Goal: Information Seeking & Learning: Find specific fact

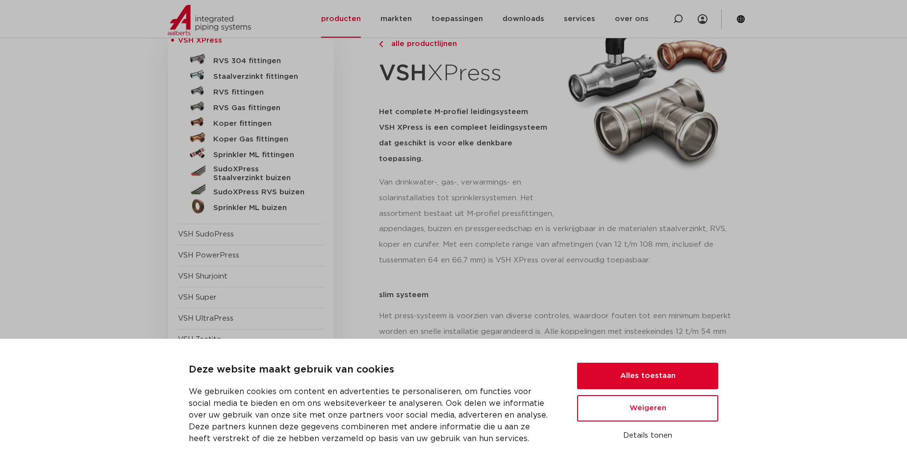
scroll to position [147, 0]
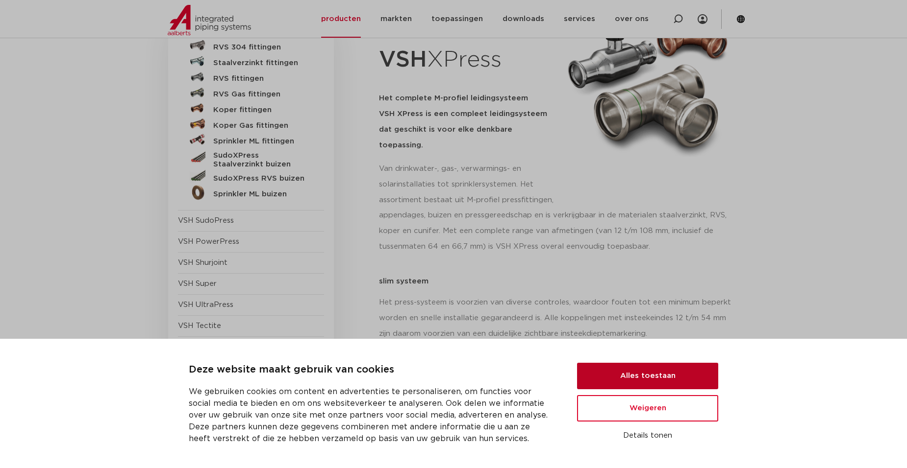
click at [616, 374] on button "Alles toestaan" at bounding box center [647, 376] width 141 height 26
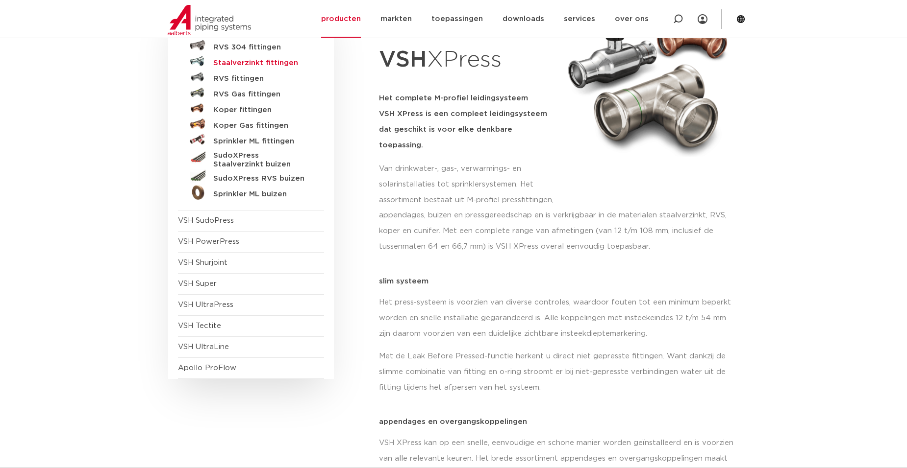
click at [265, 61] on h5 "Staalverzinkt fittingen" at bounding box center [261, 63] width 97 height 9
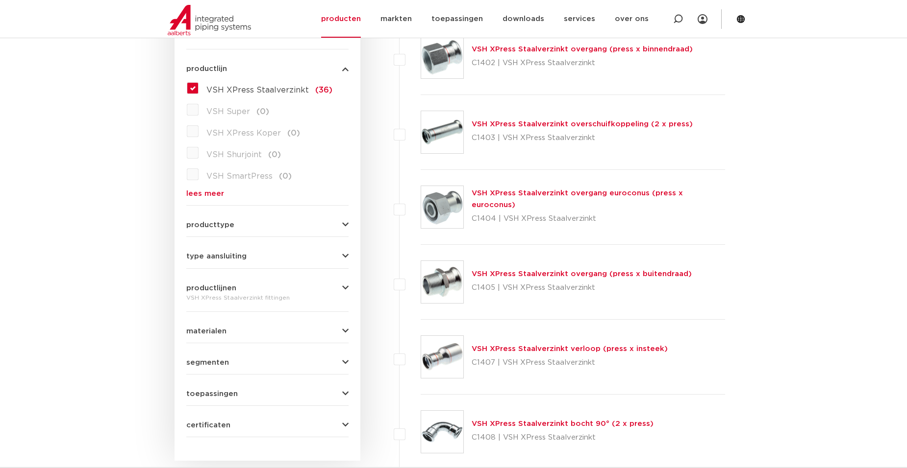
scroll to position [294, 0]
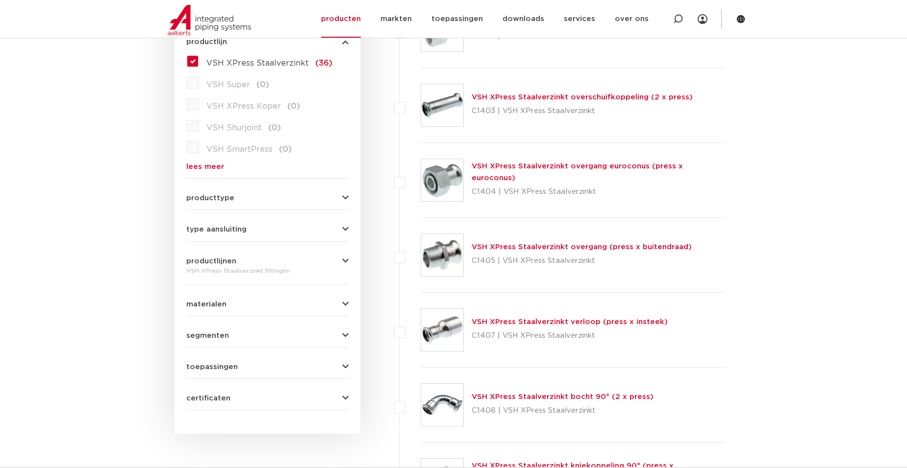
click at [209, 168] on link "lees meer" at bounding box center [267, 166] width 162 height 7
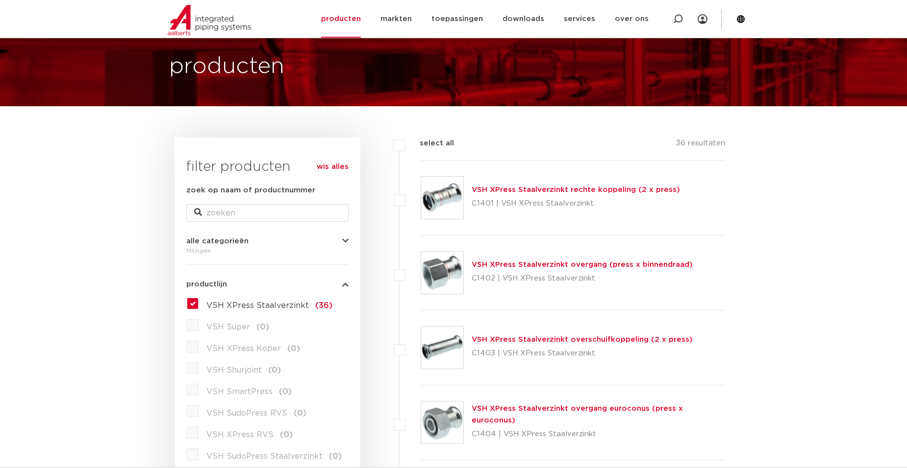
scroll to position [49, 0]
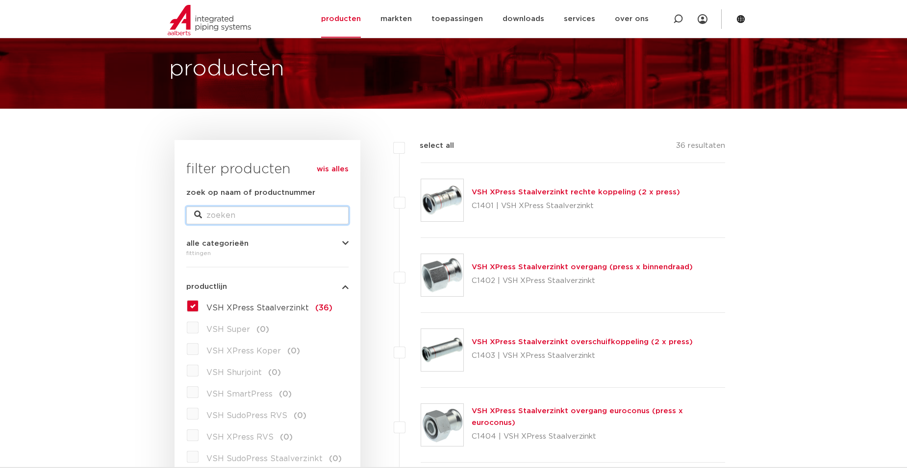
click at [234, 219] on input "zoek op naam of productnummer" at bounding box center [267, 216] width 162 height 18
type input "35 mm"
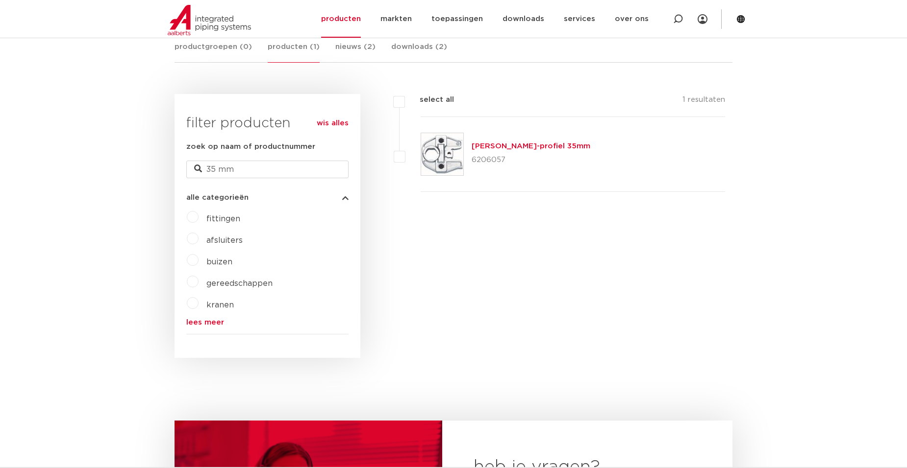
scroll to position [196, 0]
click at [198, 216] on label "fittingen" at bounding box center [219, 216] width 42 height 16
